Goal: Find specific page/section: Find specific page/section

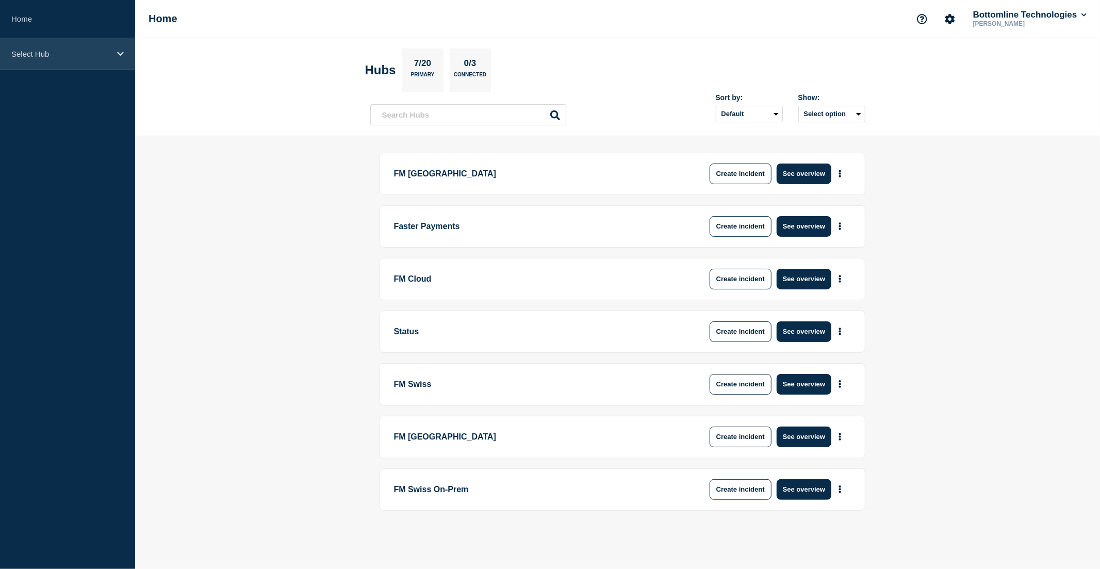
click at [63, 62] on div "Select Hub" at bounding box center [67, 53] width 135 height 31
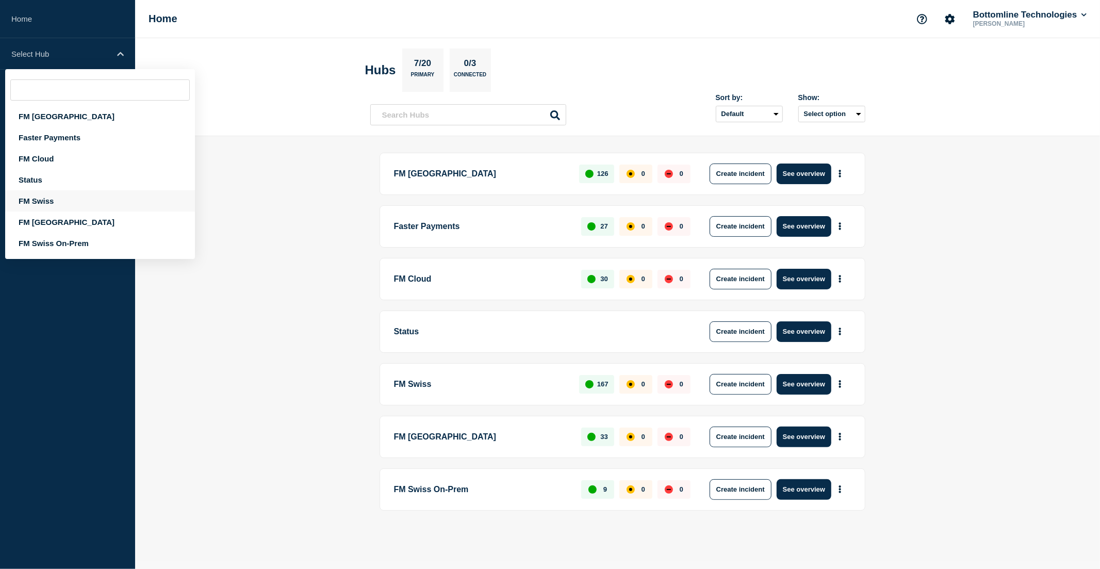
click at [60, 200] on div "FM Swiss" at bounding box center [100, 200] width 190 height 21
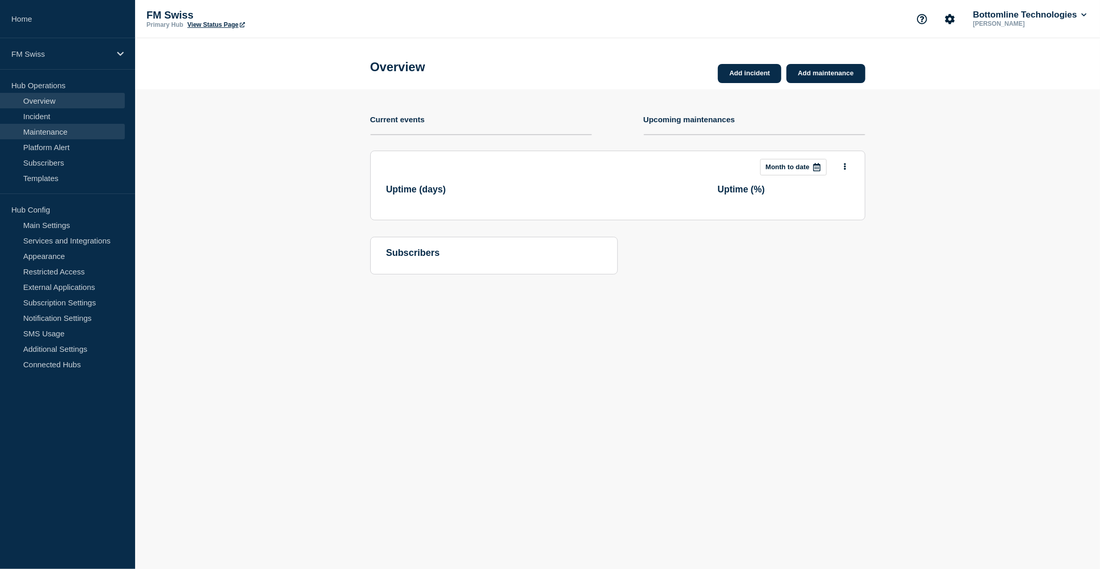
click at [66, 125] on link "Maintenance" at bounding box center [62, 131] width 125 height 15
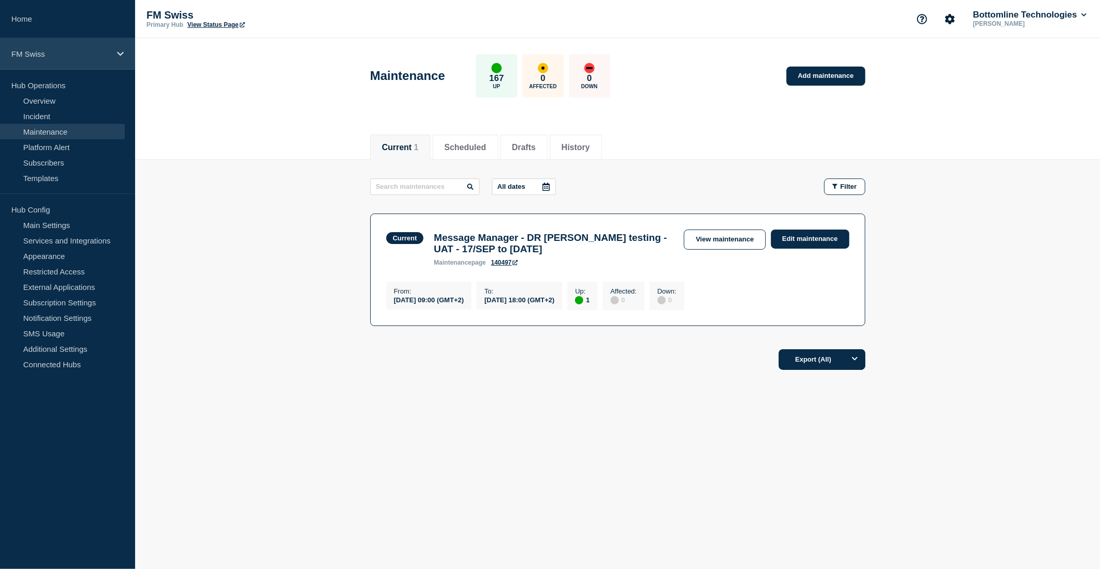
click at [73, 48] on div "FM Swiss" at bounding box center [67, 53] width 135 height 31
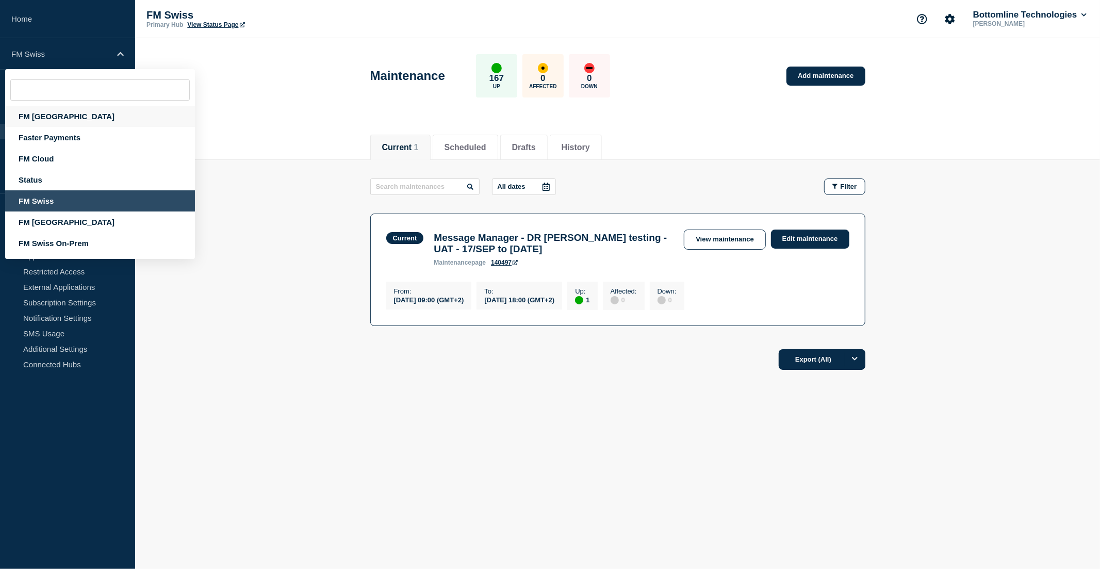
click at [53, 118] on div "FM [GEOGRAPHIC_DATA]" at bounding box center [100, 116] width 190 height 21
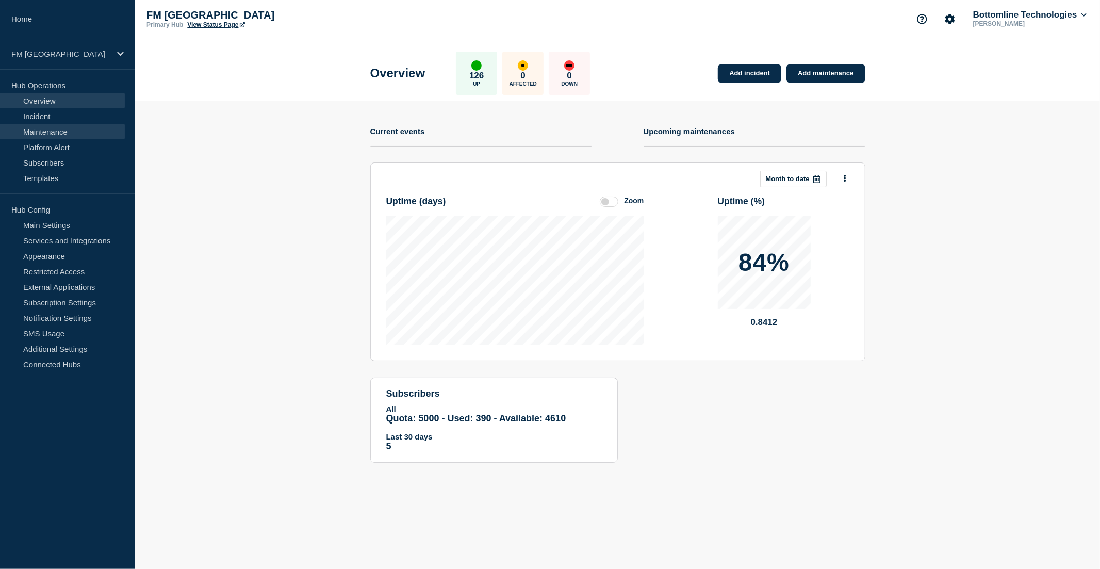
click at [60, 128] on link "Maintenance" at bounding box center [62, 131] width 125 height 15
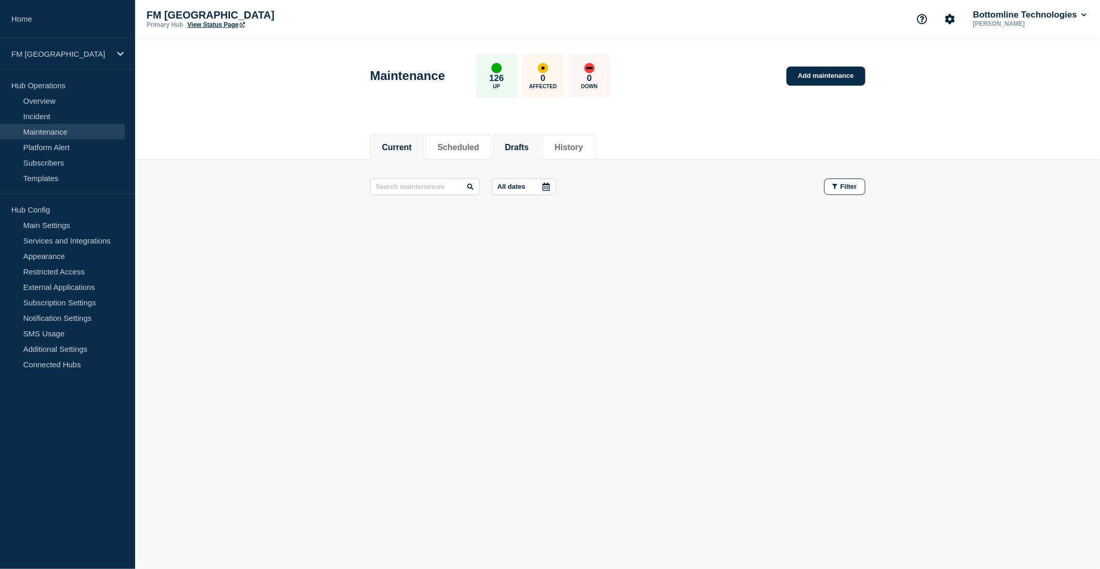
click at [529, 147] on button "Drafts" at bounding box center [517, 147] width 24 height 9
